Goal: Information Seeking & Learning: Learn about a topic

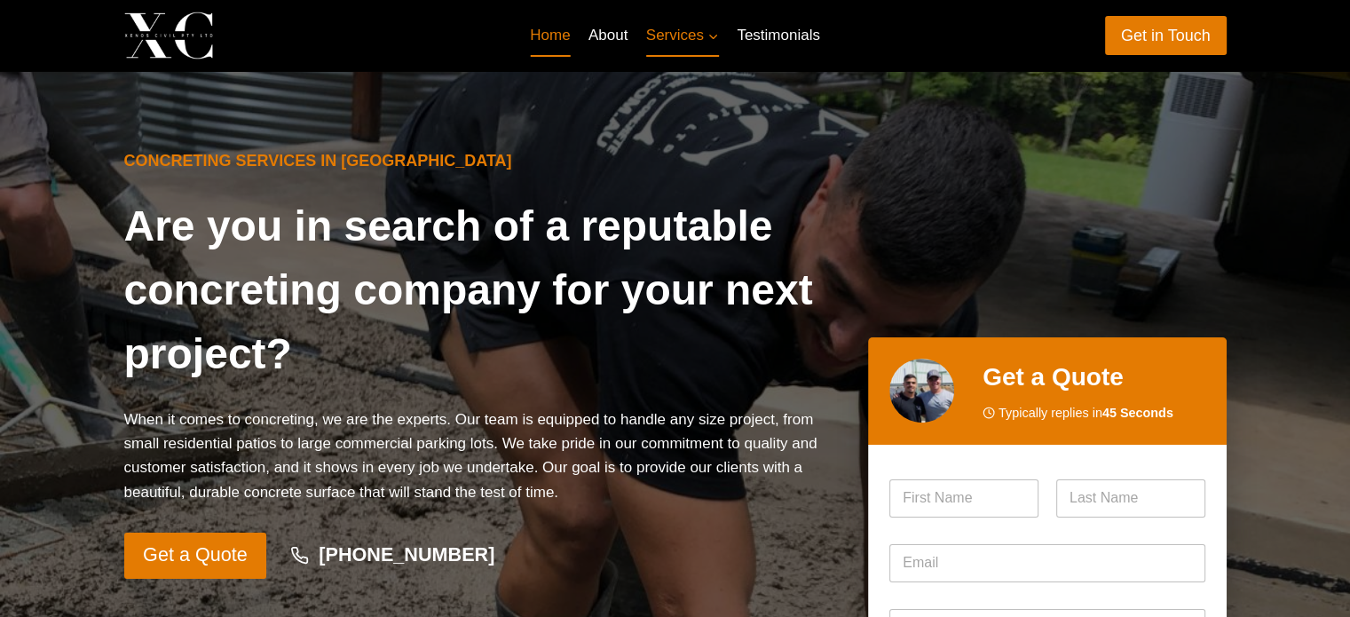
click at [542, 30] on link "Home" at bounding box center [550, 35] width 59 height 43
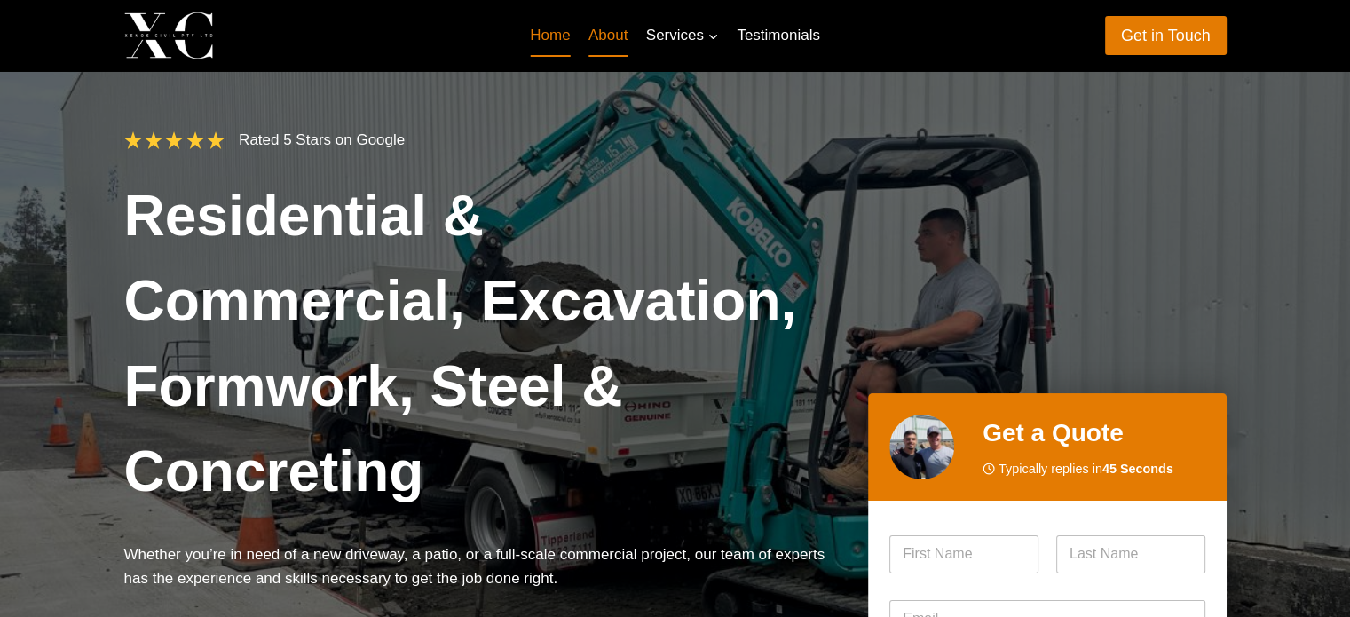
click at [607, 43] on link "About" at bounding box center [608, 35] width 58 height 43
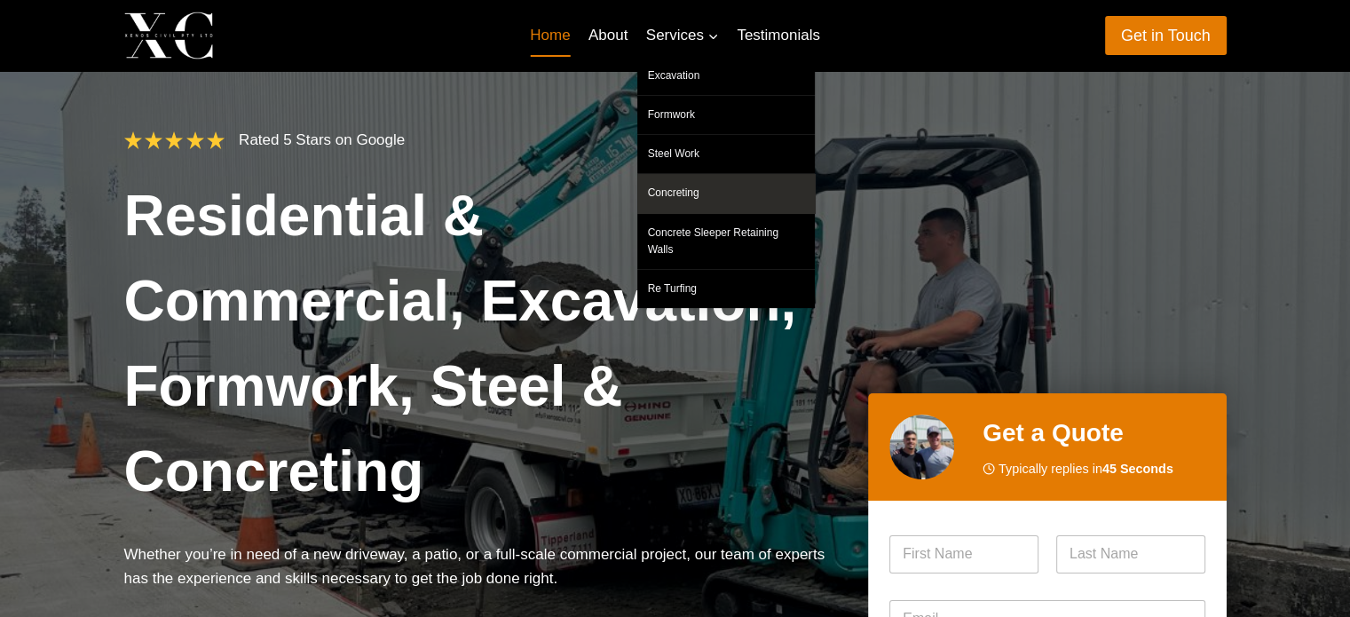
click at [698, 194] on link "Concreting" at bounding box center [725, 193] width 177 height 38
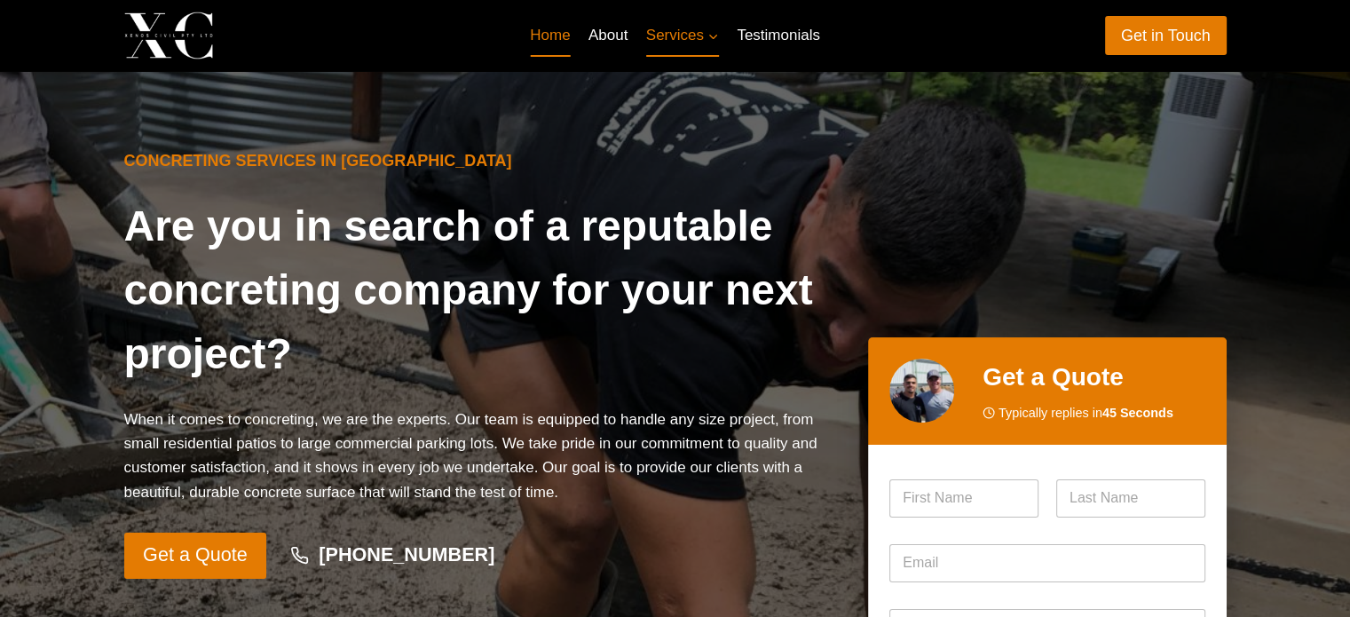
click at [541, 43] on link "Home" at bounding box center [550, 35] width 59 height 43
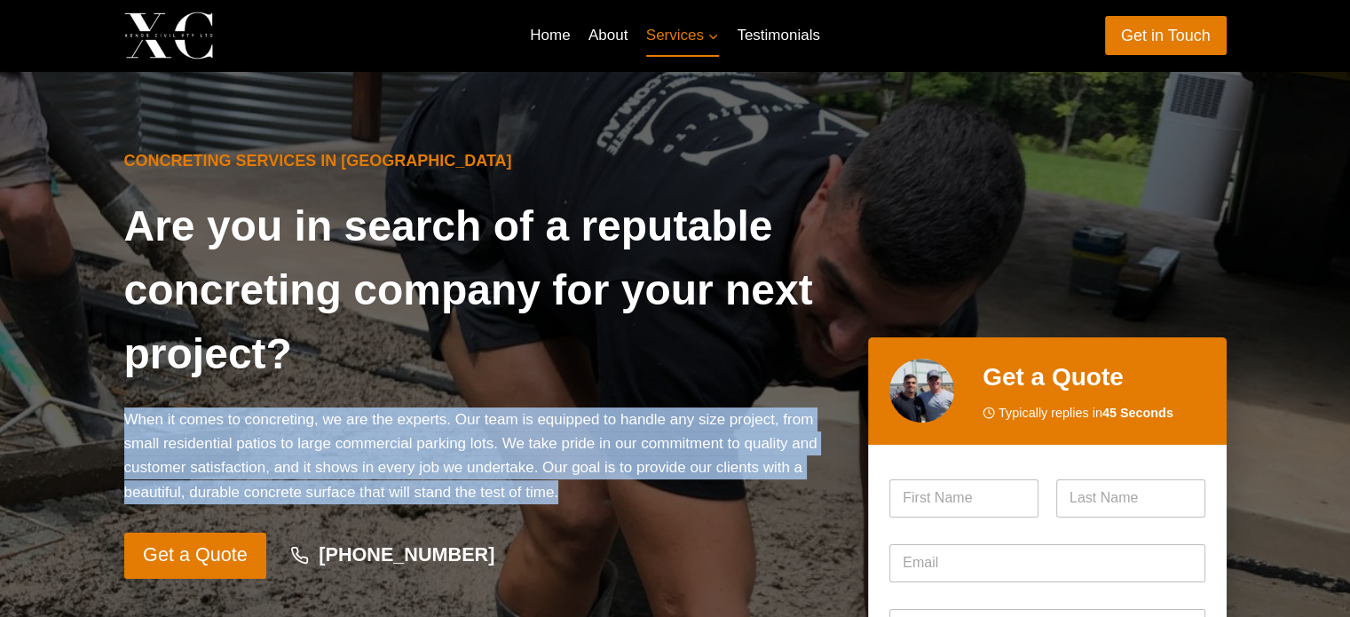
drag, startPoint x: 128, startPoint y: 419, endPoint x: 575, endPoint y: 486, distance: 452.2
click at [577, 492] on p "When it comes to concreting, we are the experts. Our team is equipped to handle…" at bounding box center [482, 455] width 716 height 97
copy p "When it comes to concreting, we are the experts. Our team is equipped to handle…"
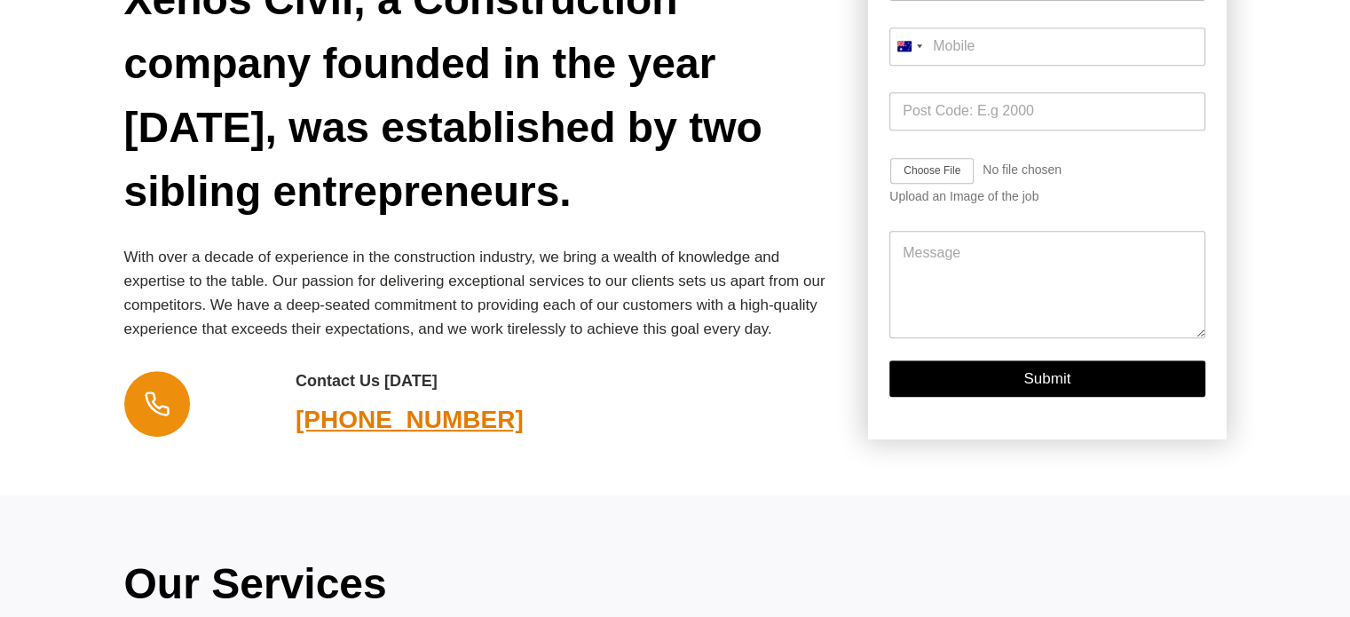
scroll to position [799, 0]
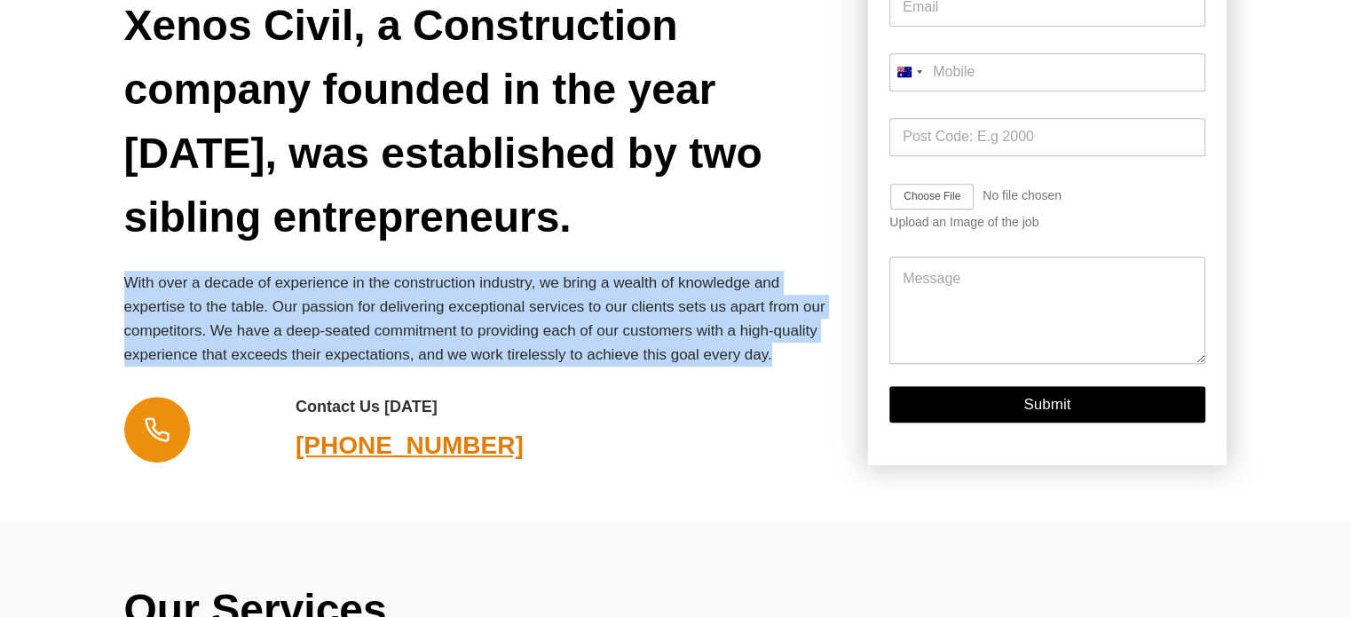
drag, startPoint x: 129, startPoint y: 178, endPoint x: 763, endPoint y: 279, distance: 642.3
click at [763, 279] on div "Xenos Civil, a Construction company founded in the year [DATE], was established…" at bounding box center [482, 229] width 716 height 471
copy p "With over a decade of experience in the construction industry, we bring a wealt…"
